Goal: Find specific page/section: Find specific page/section

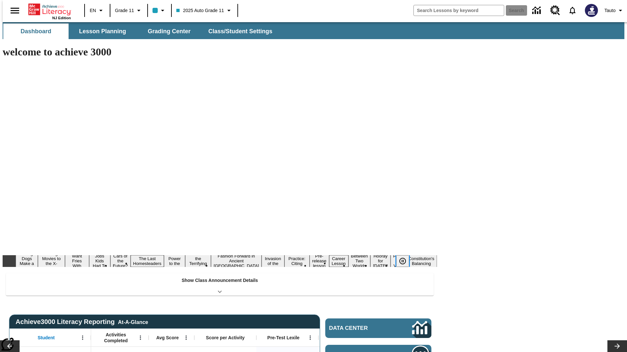
click at [405, 257] on icon "Pause" at bounding box center [402, 261] width 8 height 8
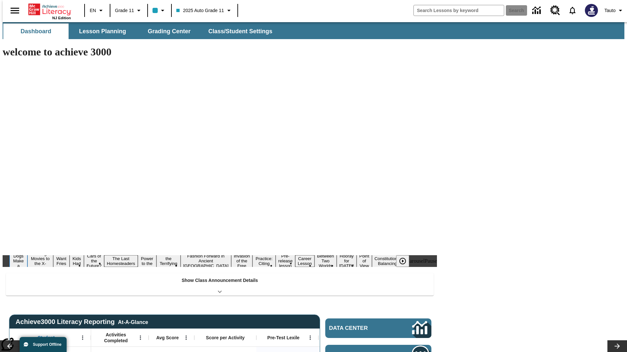
click at [27, 248] on button "Diving Dogs Make a Splash" at bounding box center [18, 261] width 18 height 26
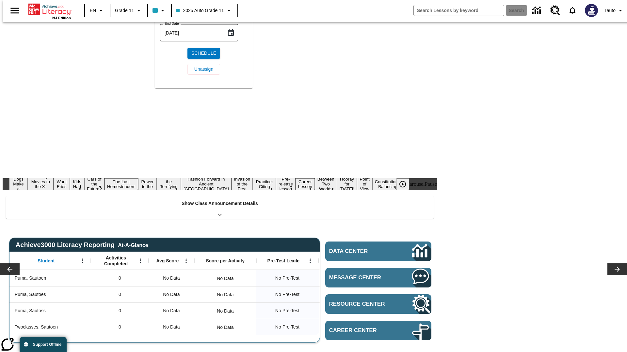
scroll to position [76, 0]
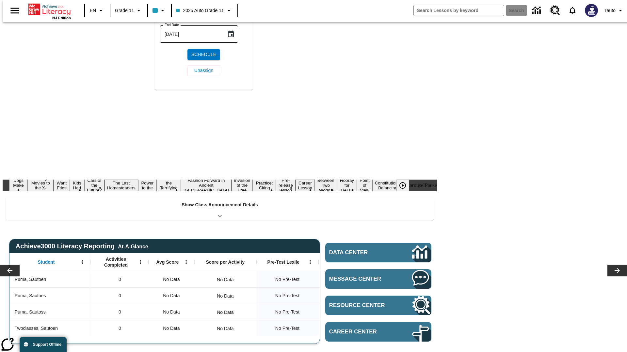
click at [233, 9] on icon "Choose date, selected date is Aug 22, 2025" at bounding box center [231, 6] width 6 height 7
